Goal: Task Accomplishment & Management: Manage account settings

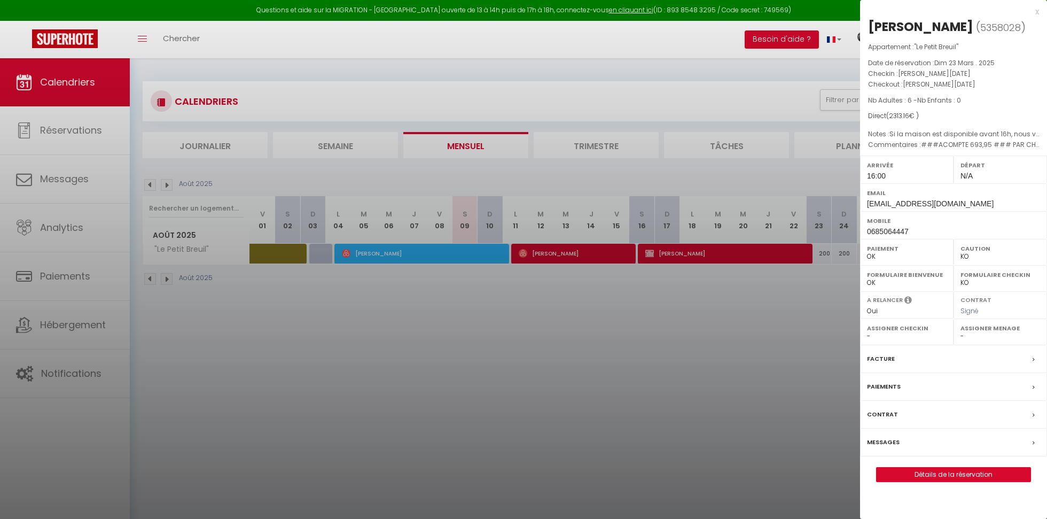
select select "KO"
select select "0"
click at [80, 174] on div at bounding box center [523, 259] width 1047 height 519
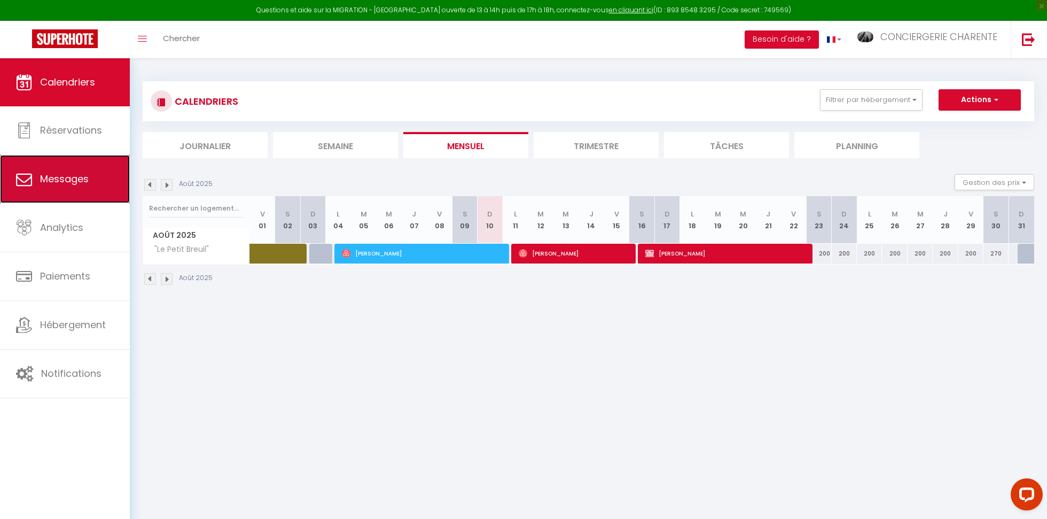
click at [79, 181] on span "Messages" at bounding box center [64, 178] width 49 height 13
select select "message"
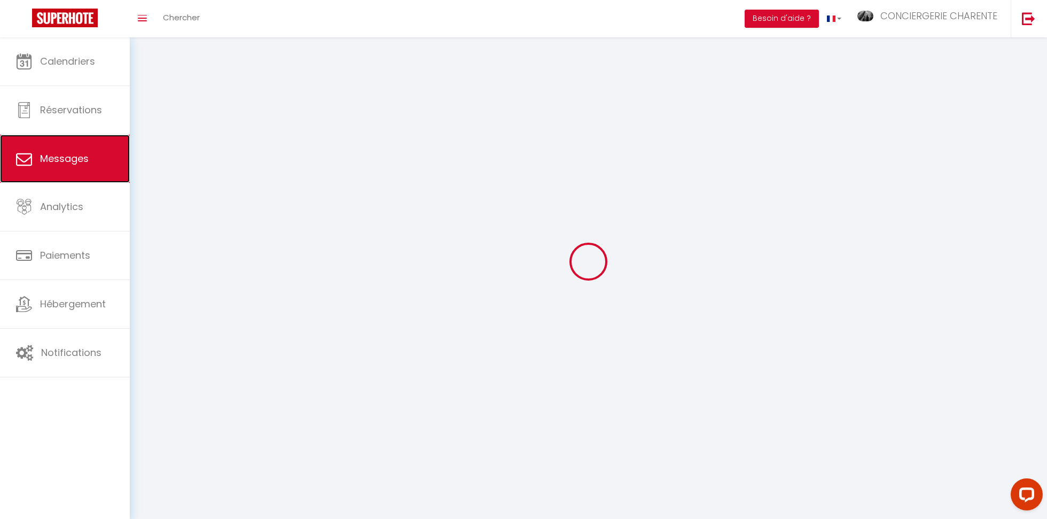
click at [79, 165] on span "Messages" at bounding box center [64, 158] width 49 height 13
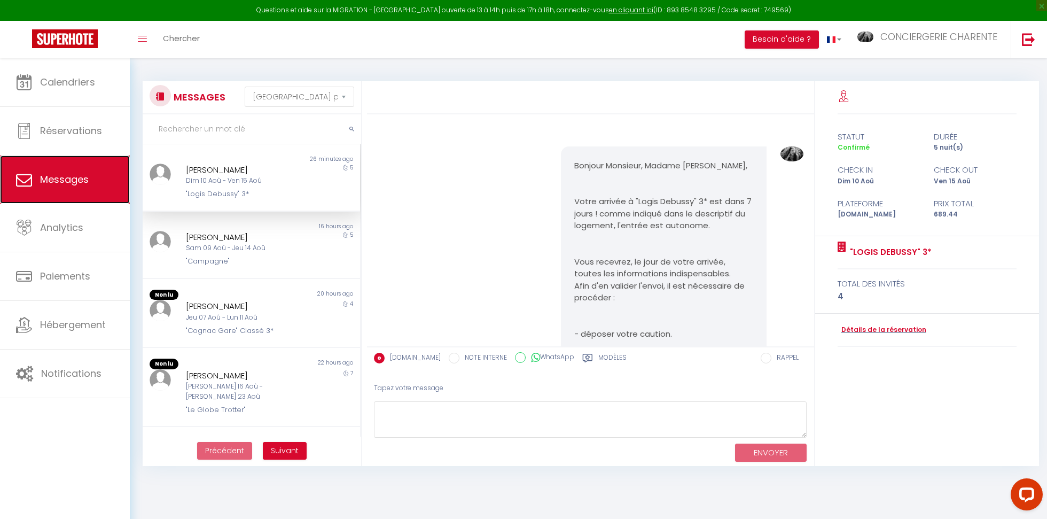
scroll to position [3679, 0]
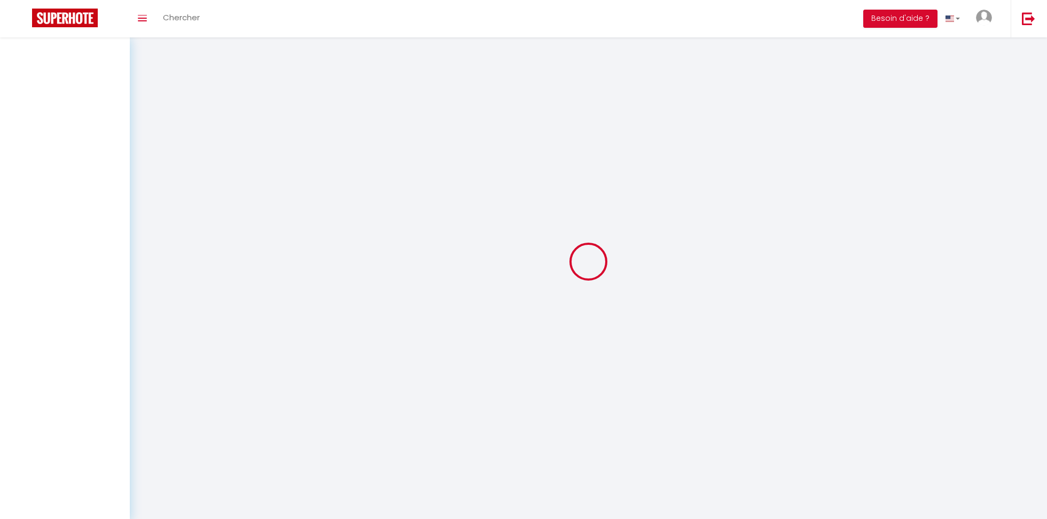
select select "message"
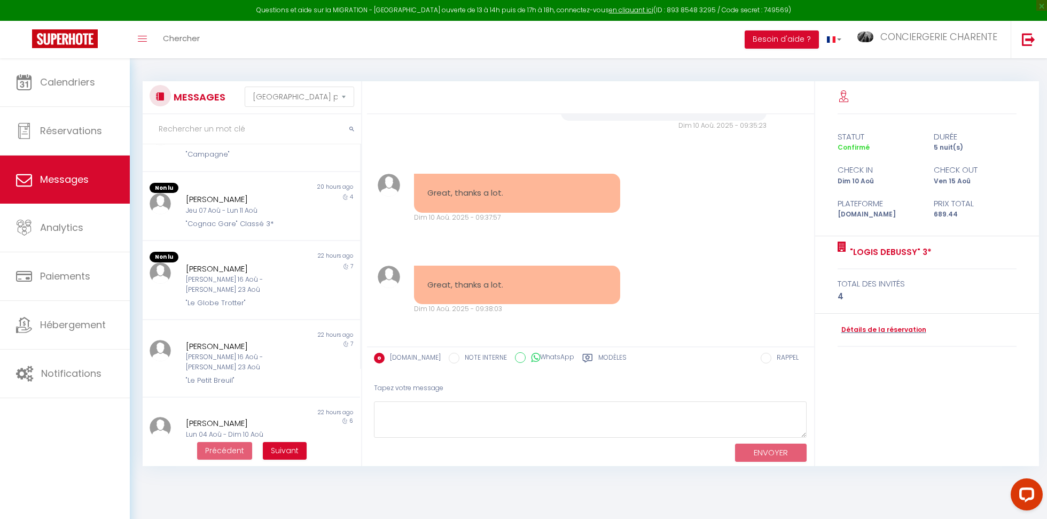
scroll to position [107, 0]
click at [222, 284] on div "catherine dars Sam 16 Aoû - Sam 23 Aoû "Le Globe Trotter"" at bounding box center [242, 285] width 127 height 46
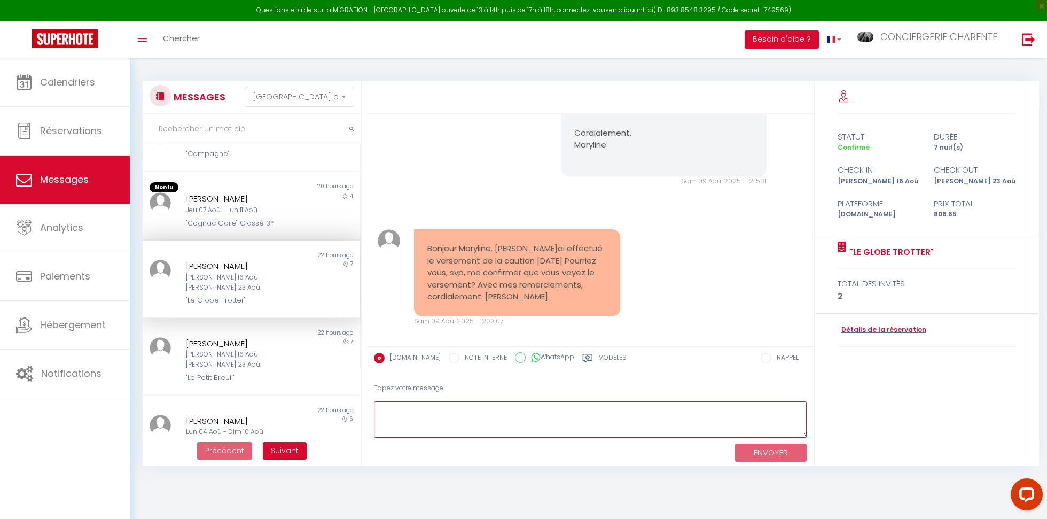
click at [398, 423] on textarea at bounding box center [590, 419] width 433 height 37
click at [398, 423] on textarea "Bonjour Catherine, je viens de vérifier, votre empreinte bancaire a bien été dé…" at bounding box center [590, 419] width 433 height 37
click at [428, 434] on textarea "Bonjour Catherine, je viens de vérifier, votre empreinte bancaire a bien été dé…" at bounding box center [590, 419] width 433 height 37
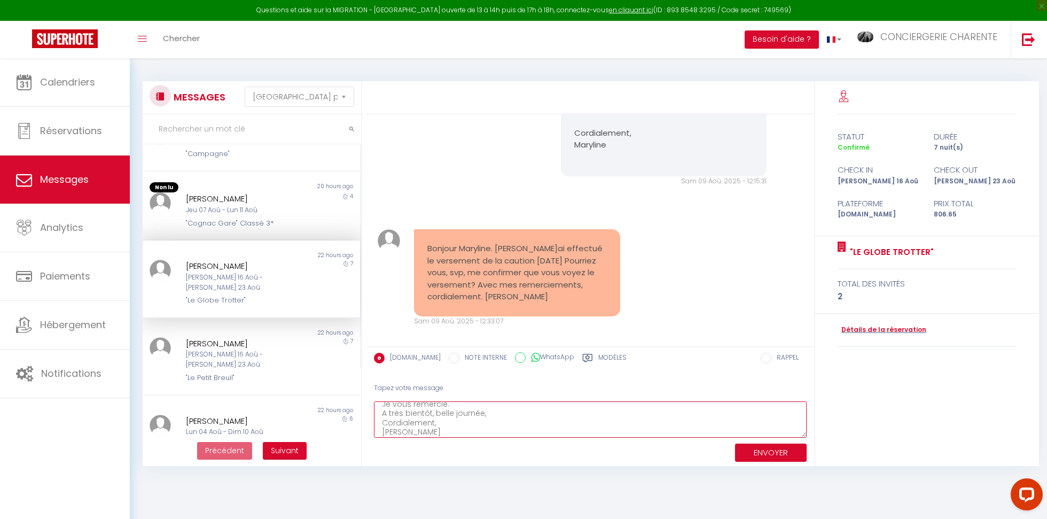
type textarea "Bonjour Catherine, je viens de vérifier, votre empreinte bancaire a bien été dé…"
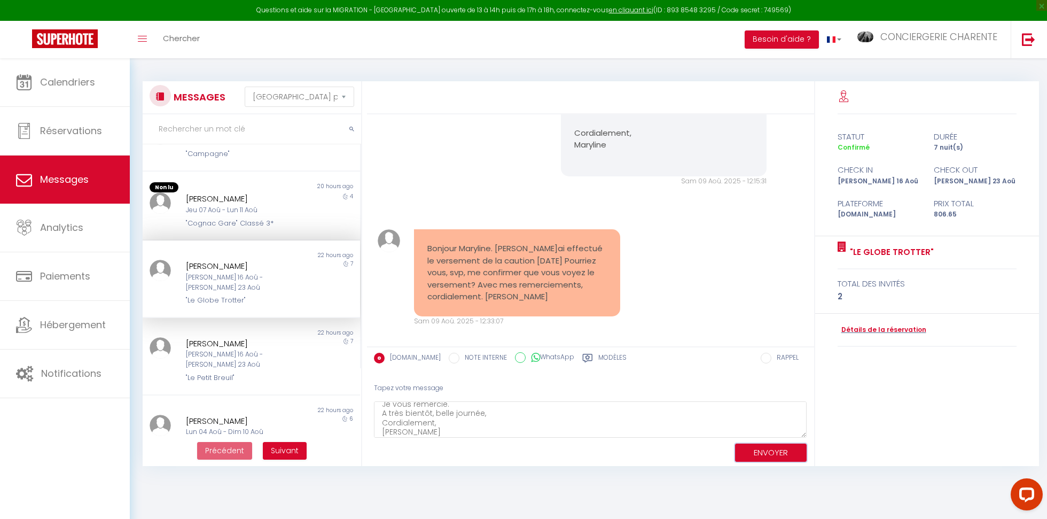
click at [766, 452] on button "ENVOYER" at bounding box center [771, 452] width 72 height 19
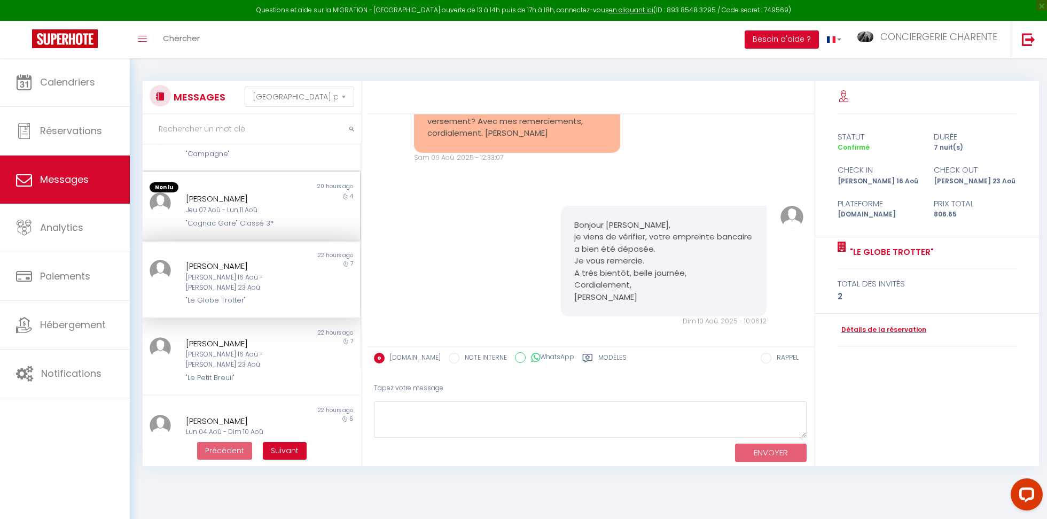
click at [248, 215] on div "Oui Delbeck Jeu 07 Aoû - Lun 11 Aoû "Cognac Gare" Classé 3*" at bounding box center [242, 210] width 127 height 36
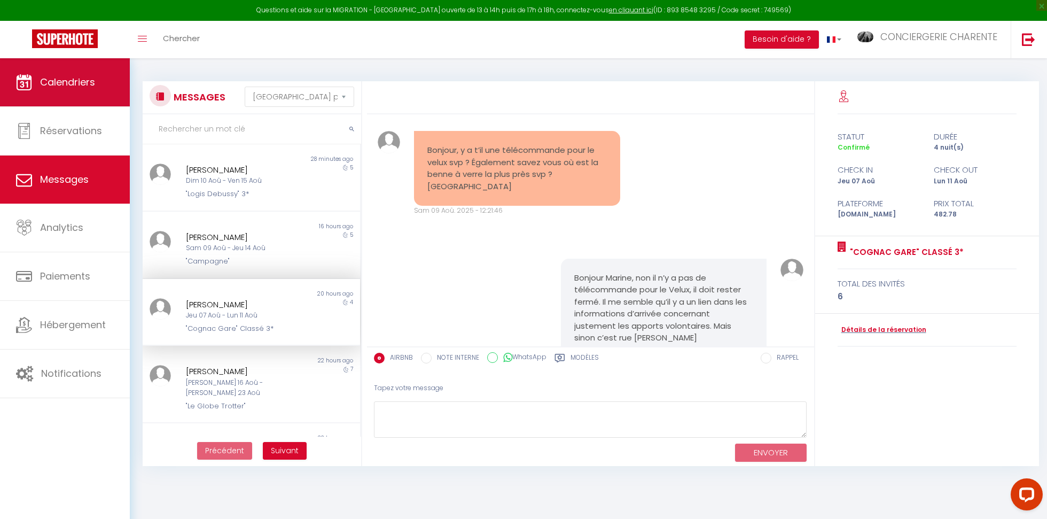
click at [72, 93] on link "Calendriers" at bounding box center [65, 82] width 130 height 48
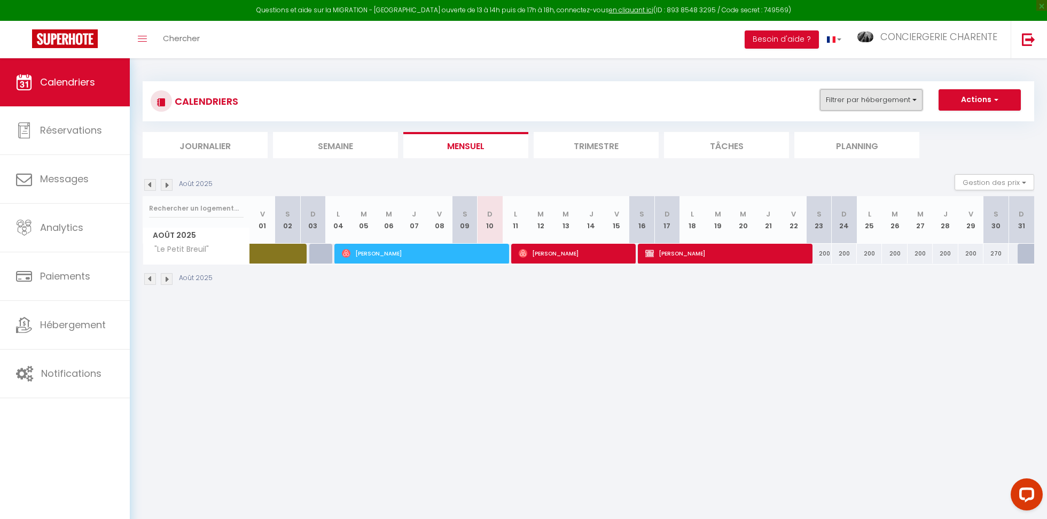
click at [871, 99] on button "Filtrer par hébergement" at bounding box center [871, 99] width 103 height 21
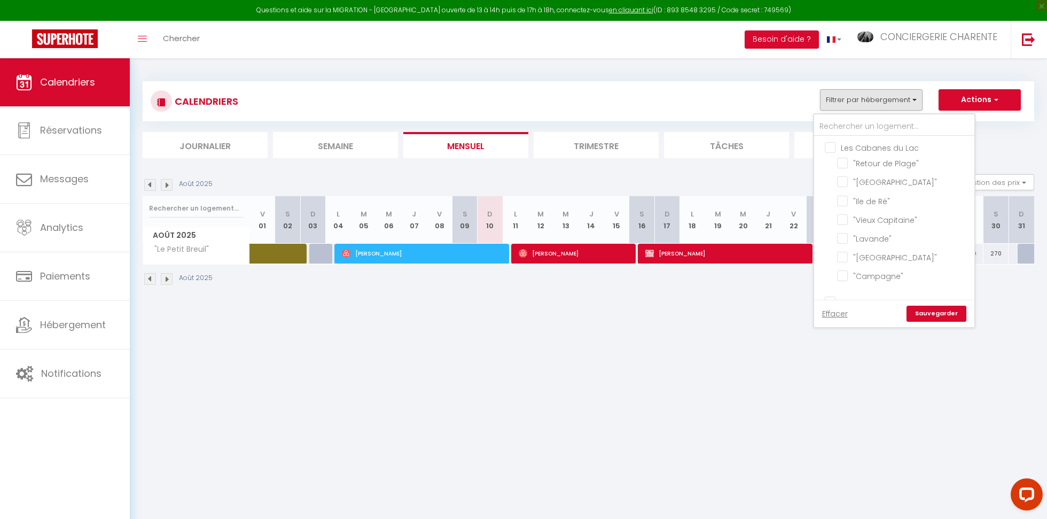
click at [830, 146] on input "Les Cabanes du Lac" at bounding box center [904, 147] width 160 height 11
checkbox input "true"
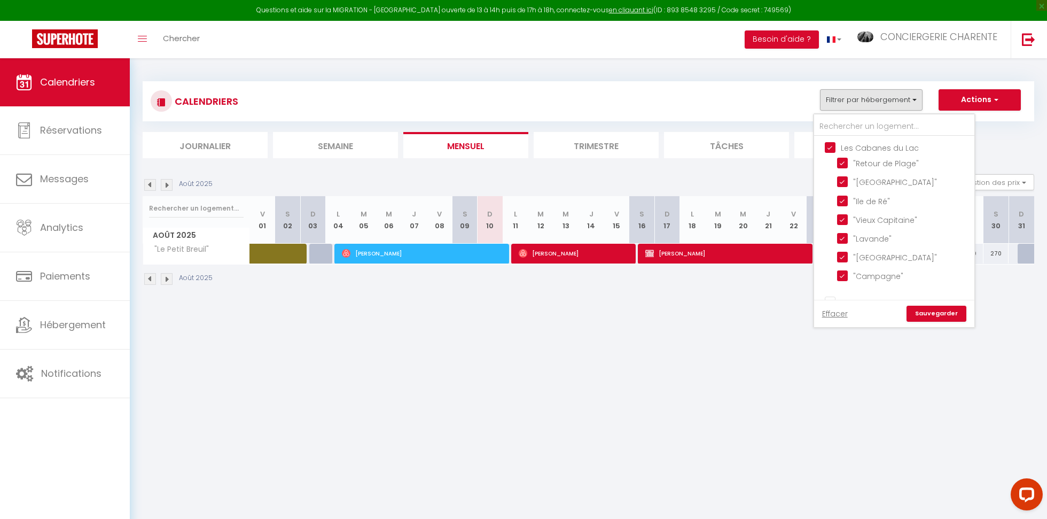
checkbox input "true"
checkbox input "false"
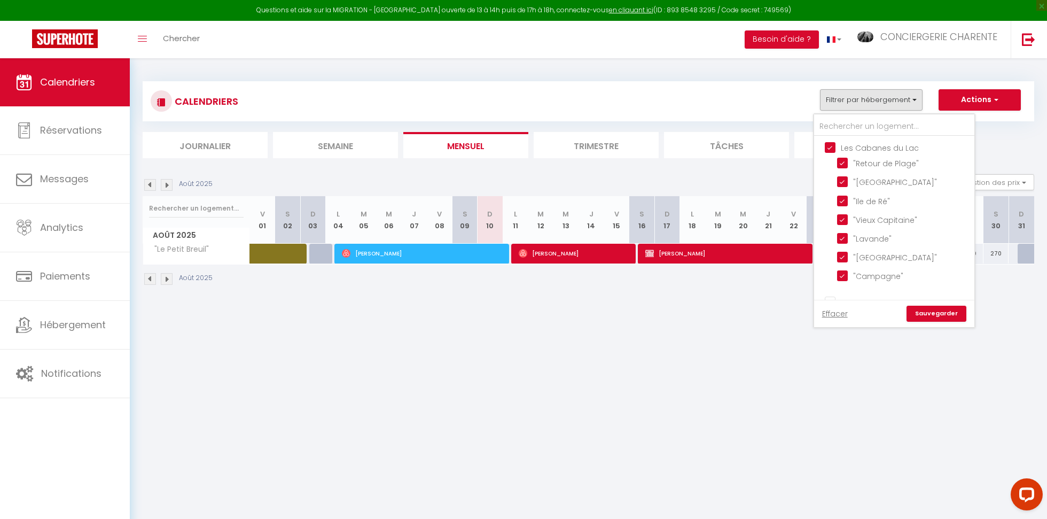
checkbox input "false"
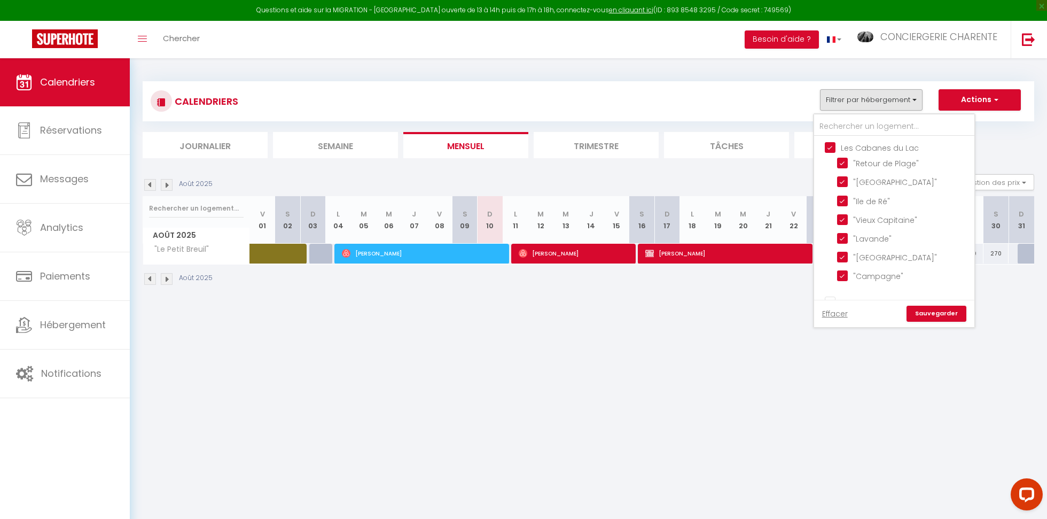
checkbox input "false"
click at [830, 215] on input "Autres" at bounding box center [904, 213] width 160 height 11
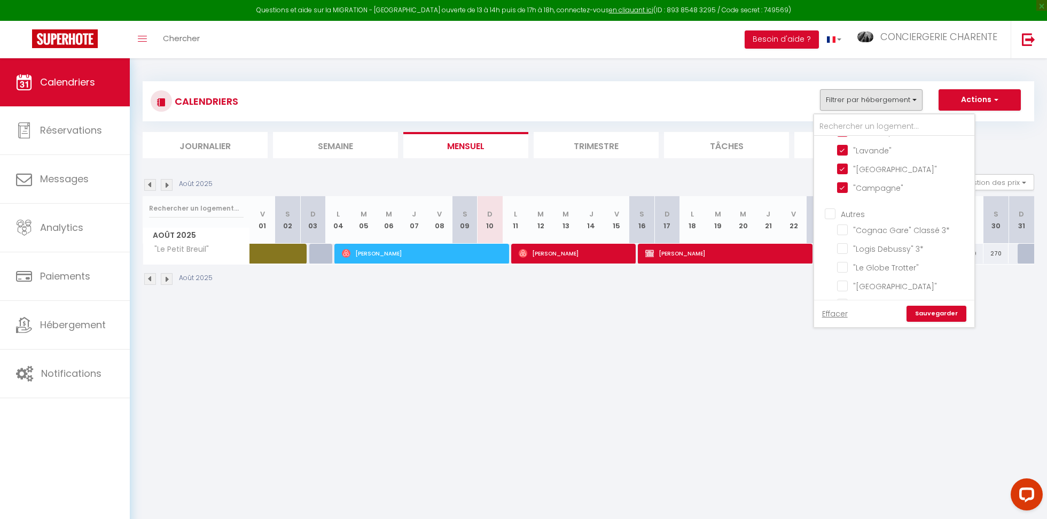
checkbox input "true"
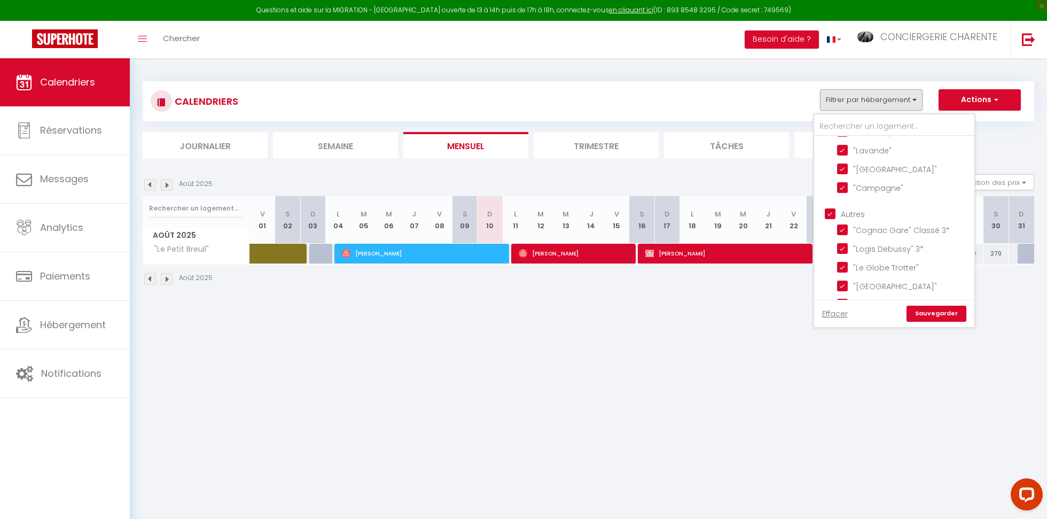
checkbox input "true"
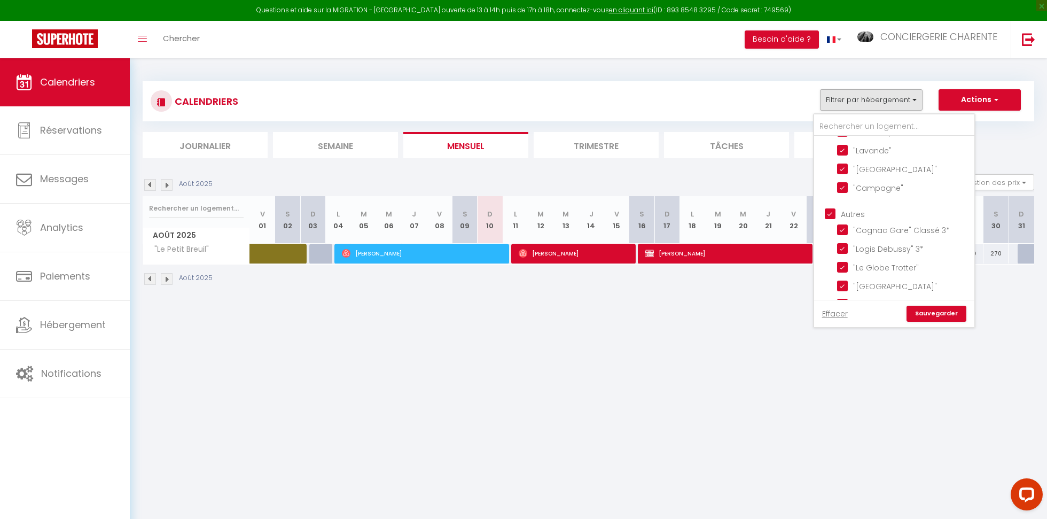
click at [947, 317] on link "Sauvegarder" at bounding box center [936, 313] width 60 height 16
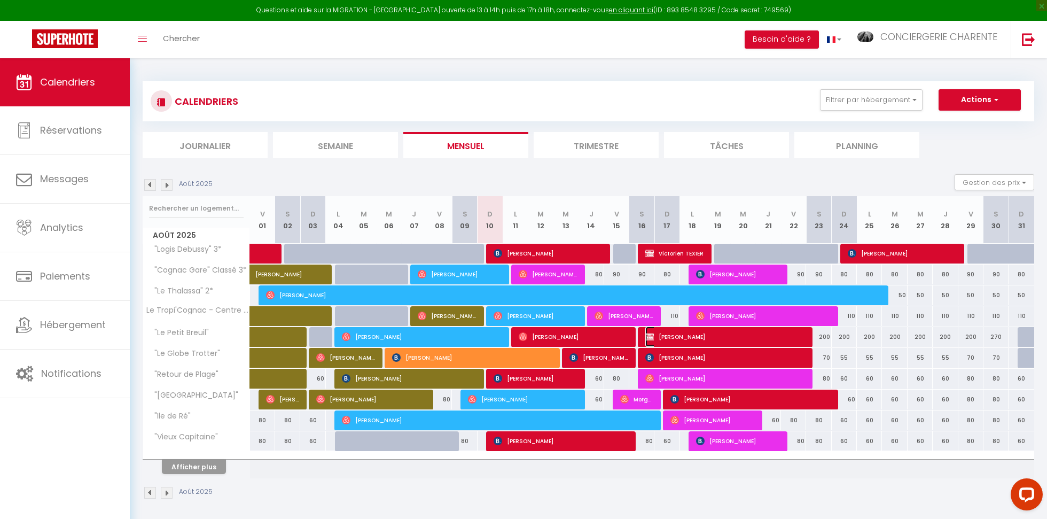
click at [660, 339] on span "[PERSON_NAME]" at bounding box center [724, 336] width 159 height 20
select select "OK"
select select "KO"
select select "1"
select select "0"
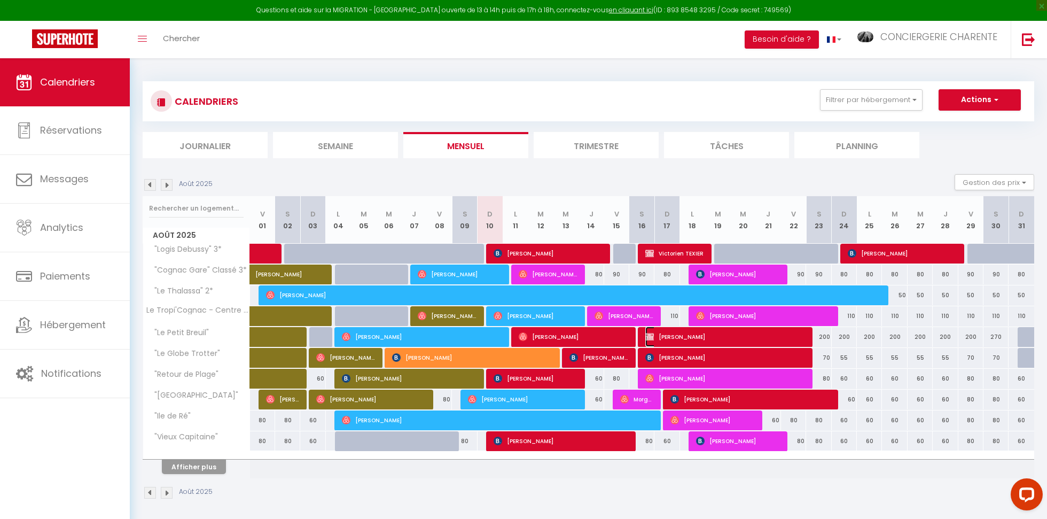
select select "1"
select select
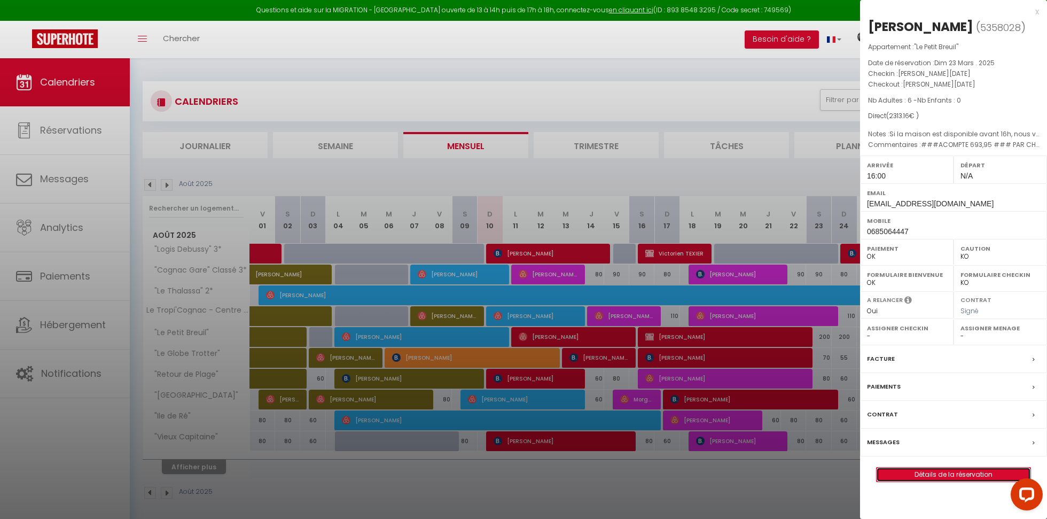
click at [904, 471] on link "Détails de la réservation" at bounding box center [953, 474] width 154 height 14
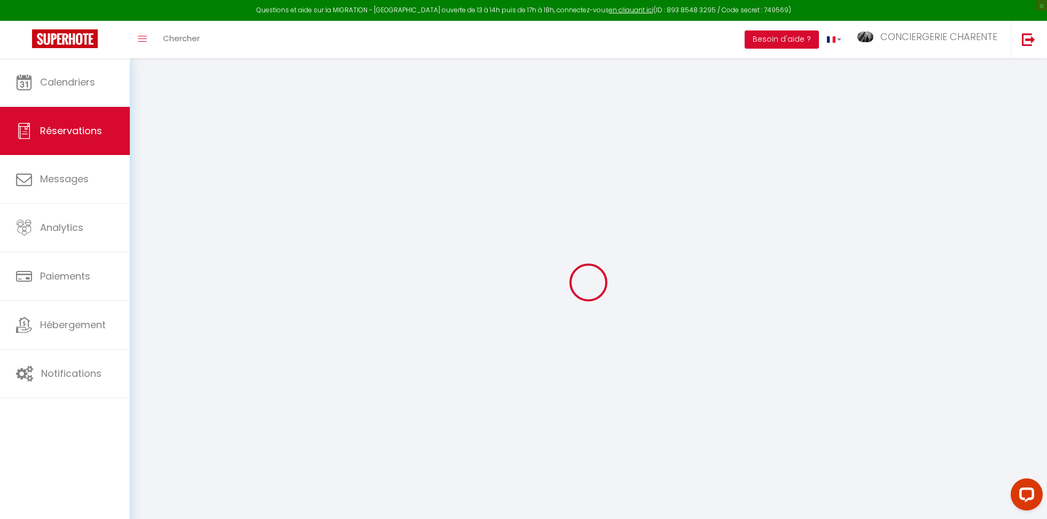
type input "Laurence"
type input "PAPON"
type input "[EMAIL_ADDRESS][DOMAIN_NAME]"
type input "0685064447"
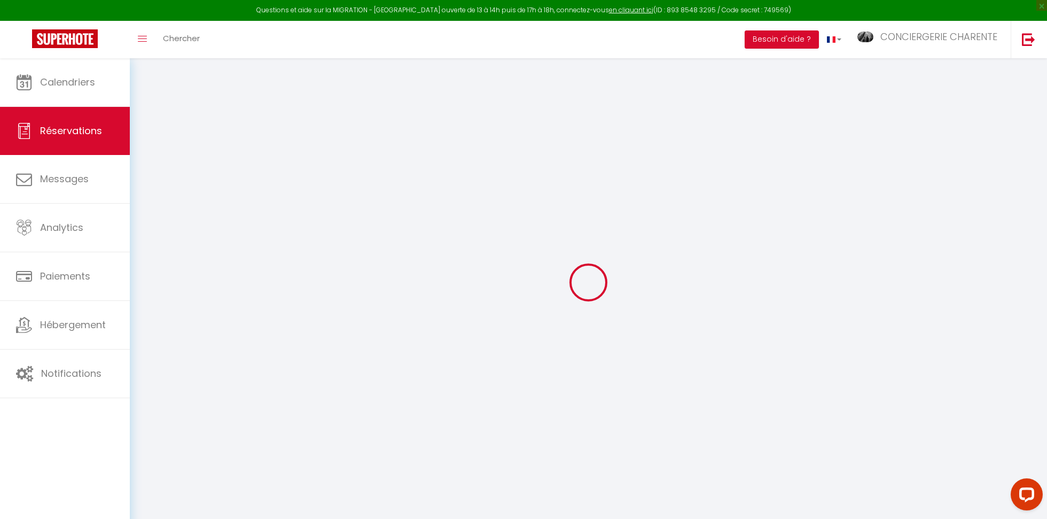
type input "0685064447"
type input "42720"
type input "242 route de Roanne"
type input "BRIENNON"
select select "FR"
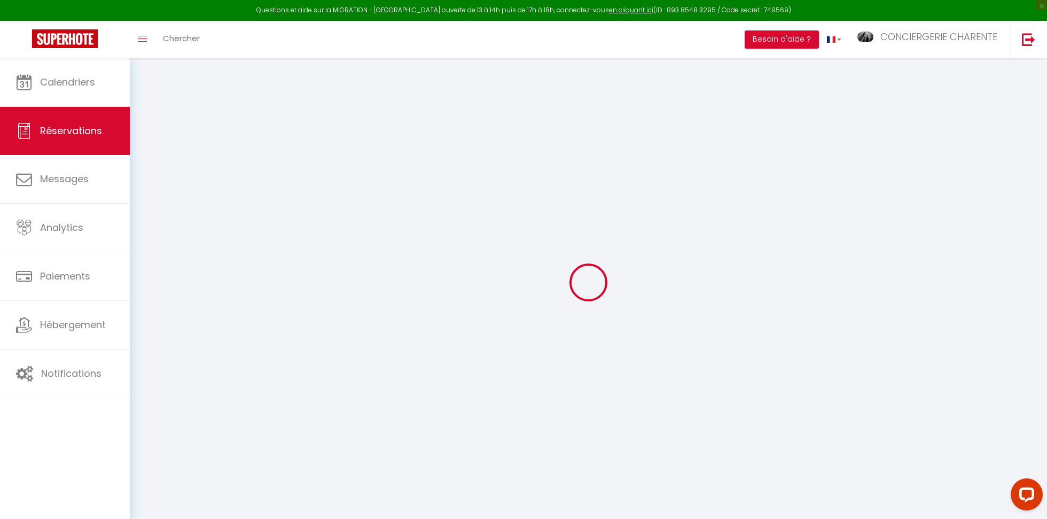
select select "60574"
select select "1"
type input "Sam 16 Août 2025"
select select
type input "Sam 23 Août 2025"
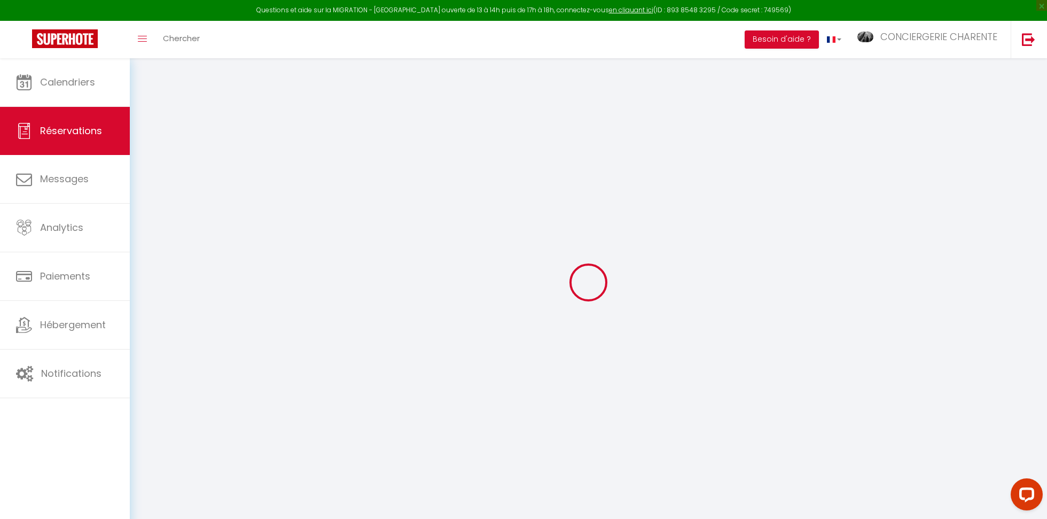
select select
type input "6"
select select "12"
select select
type input "2030"
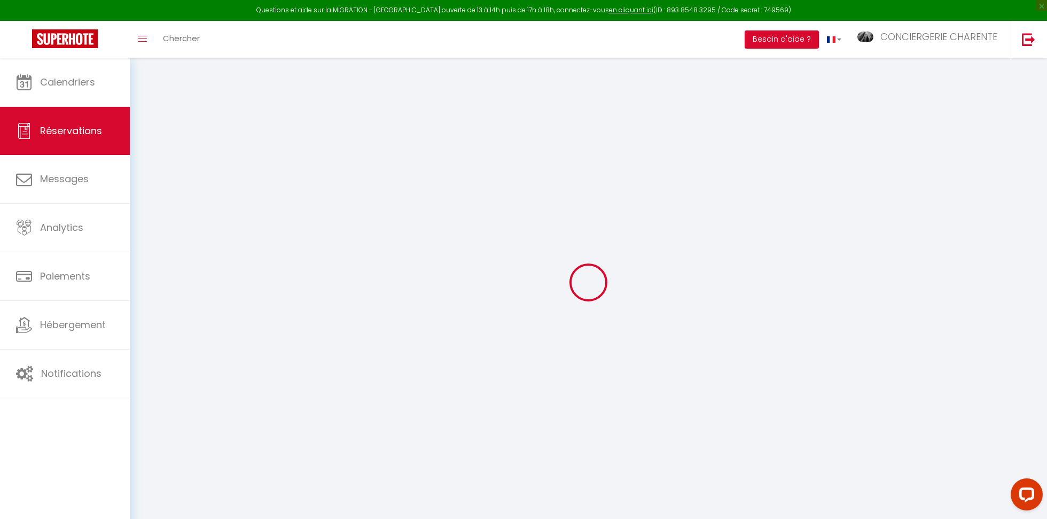
checkbox input "false"
type input "1569.21"
type input "0"
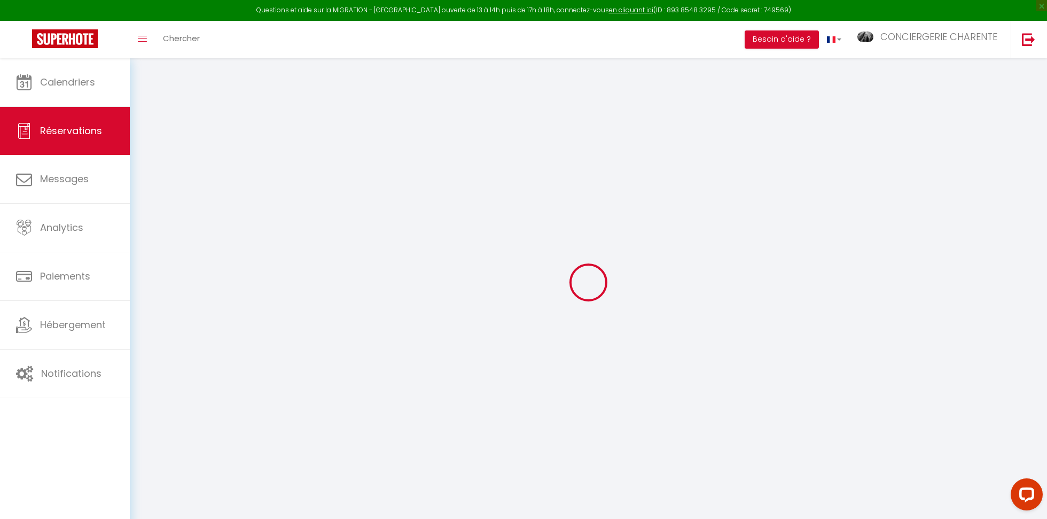
select select
select select "14"
checkbox input "false"
select select
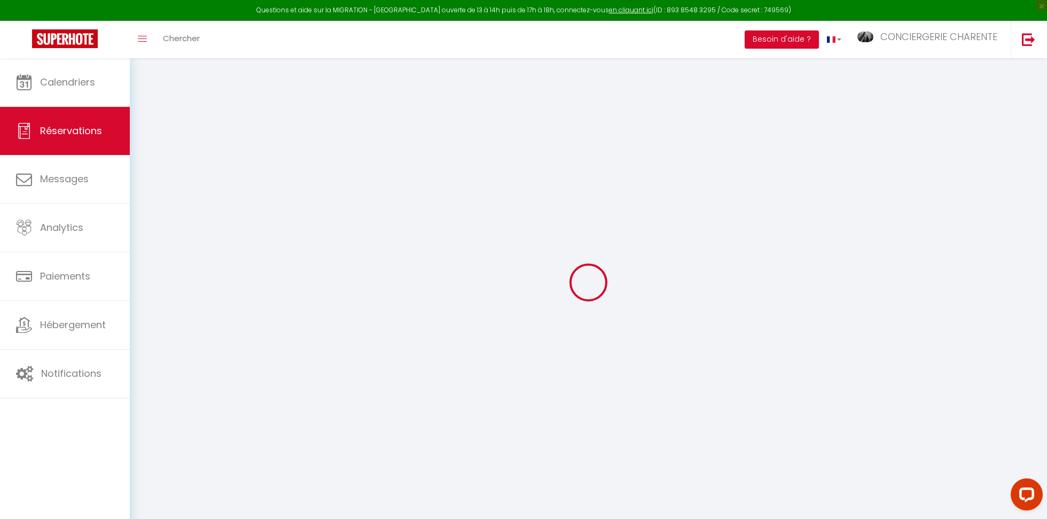
select select
checkbox input "false"
select select
checkbox input "false"
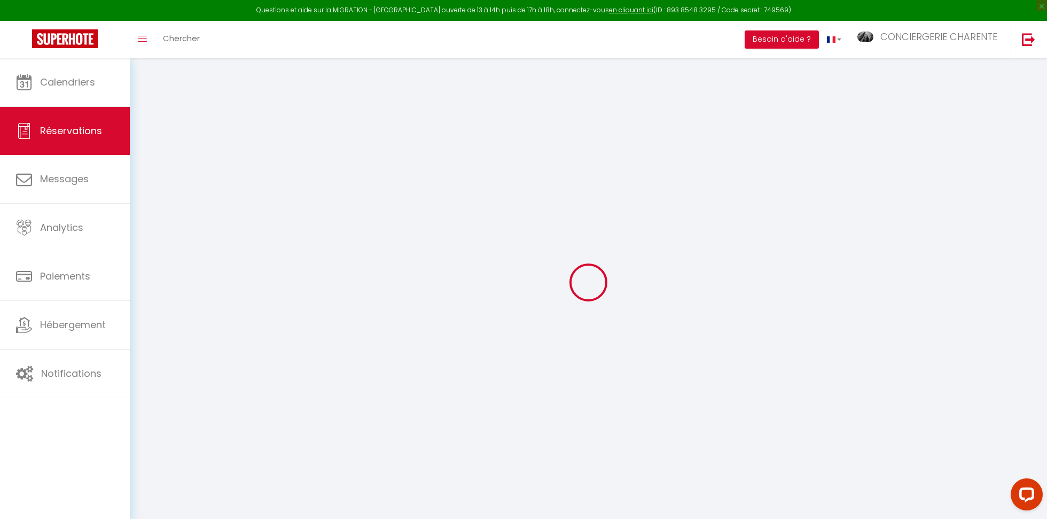
type \?0 "Si la maison est disponible avant 16h, nous voulons bien être averti pour arriv…"
type voyageur1 "###ACOMPTE 693,95 ### PAR CHQ LE 19.04, reçu par [PERSON_NAME], cf whatsapp au …"
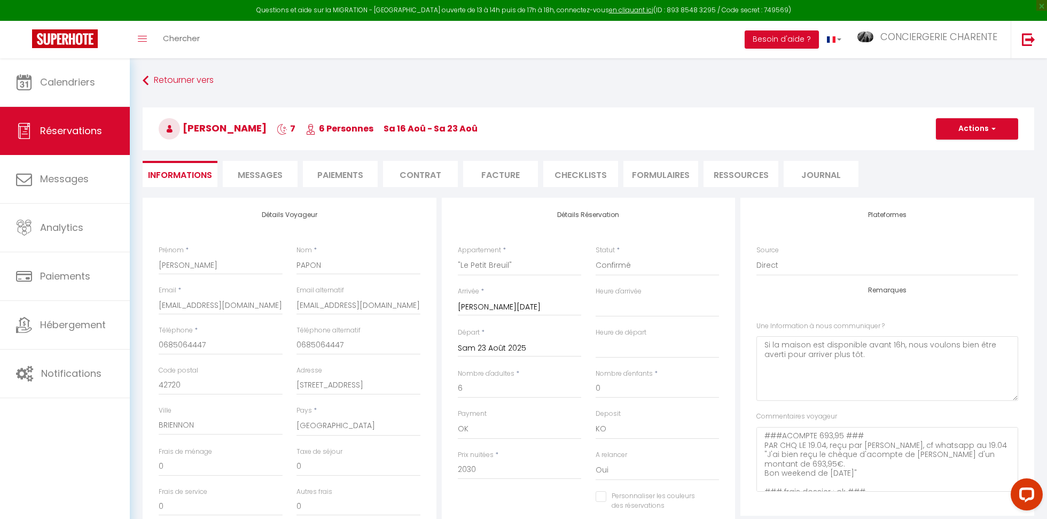
type input "200"
type input "83.16"
select select
checkbox input "false"
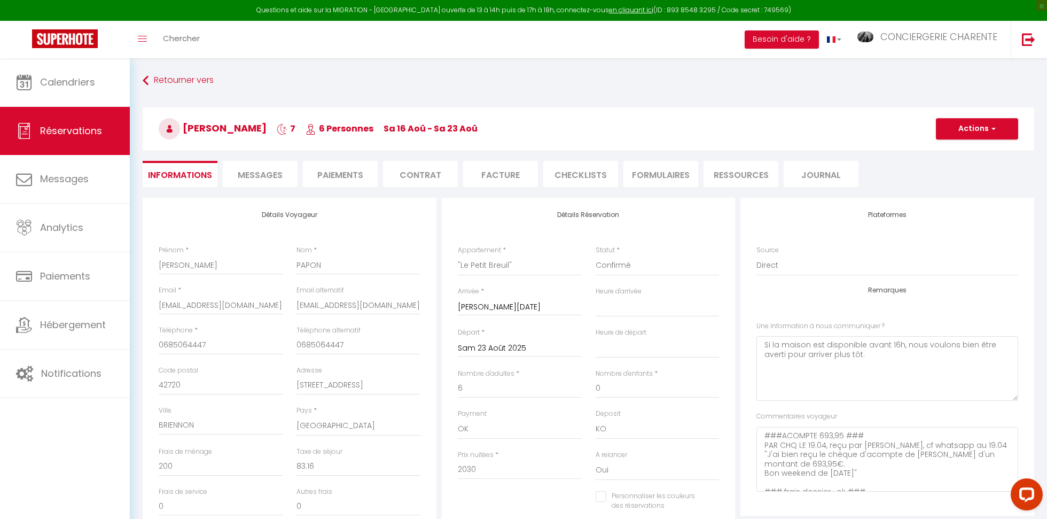
select select "16:00"
select select
click at [267, 172] on span "Messages" at bounding box center [260, 175] width 45 height 12
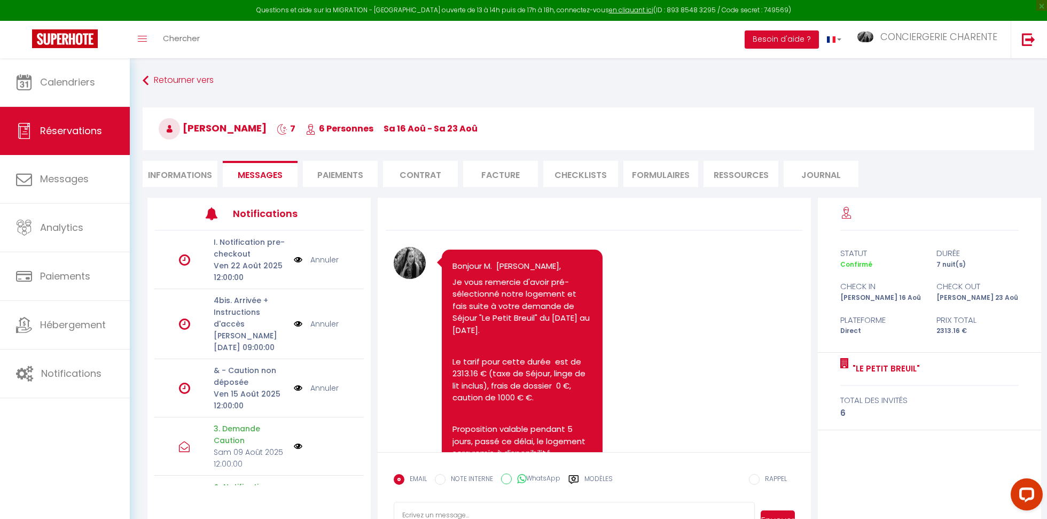
click at [319, 389] on link "Annuler" at bounding box center [324, 388] width 28 height 12
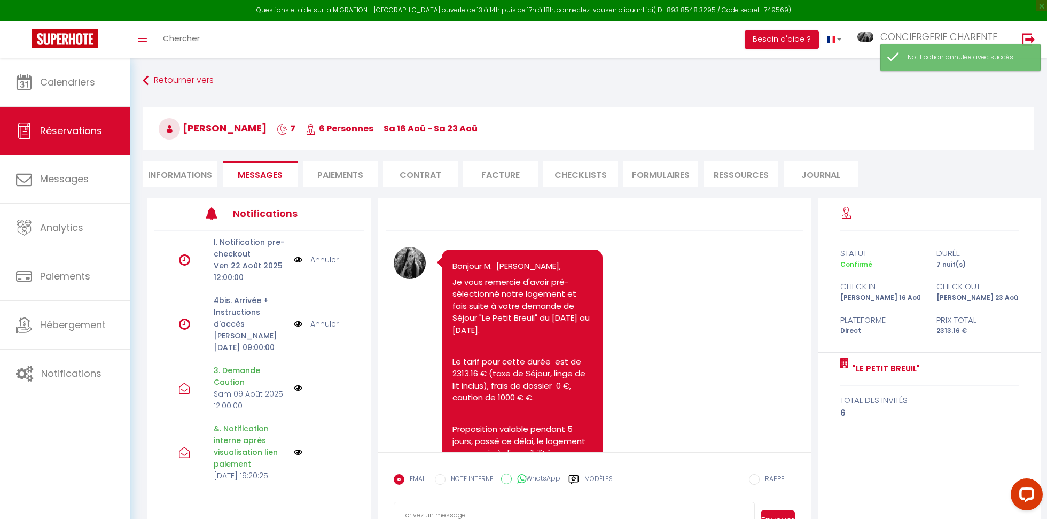
click at [317, 324] on link "Annuler" at bounding box center [324, 324] width 28 height 12
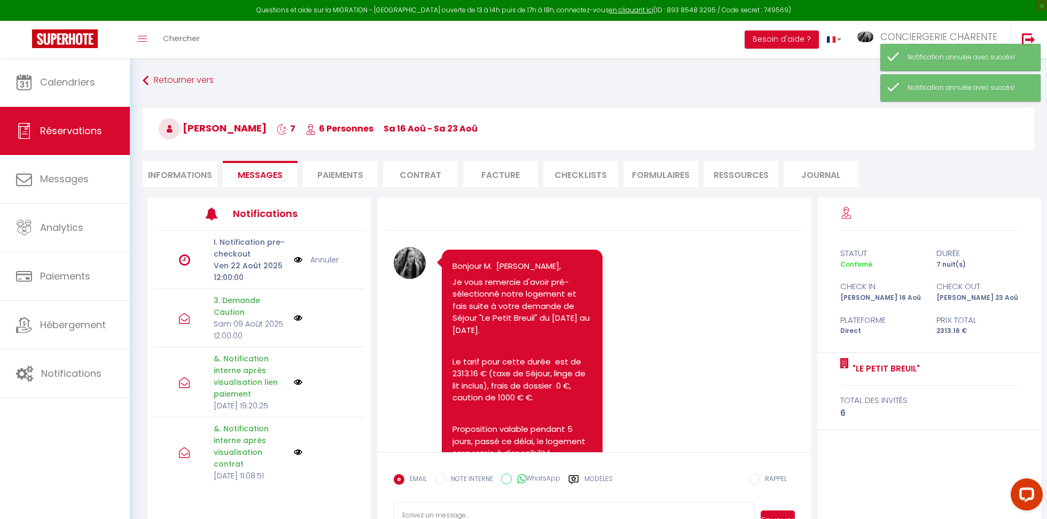
click at [325, 257] on link "Annuler" at bounding box center [324, 260] width 28 height 12
